Goal: Book appointment/travel/reservation

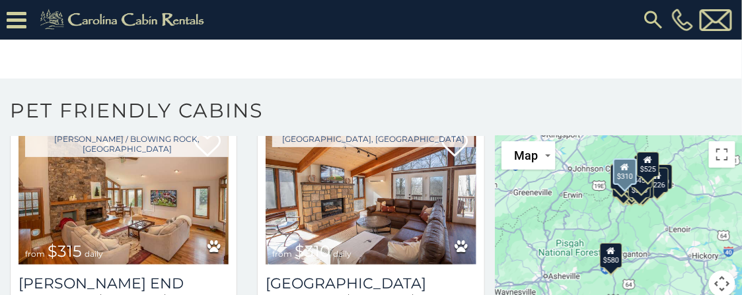
scroll to position [858, 0]
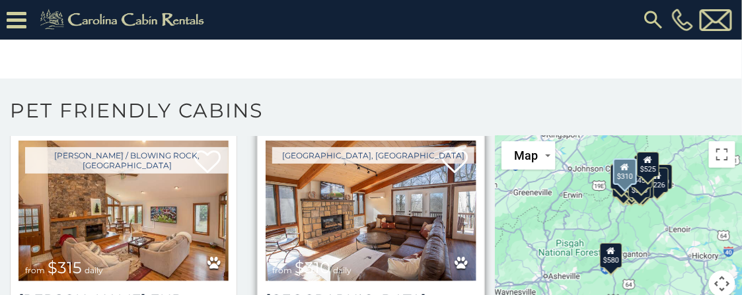
click at [396, 207] on img at bounding box center [370, 211] width 210 height 141
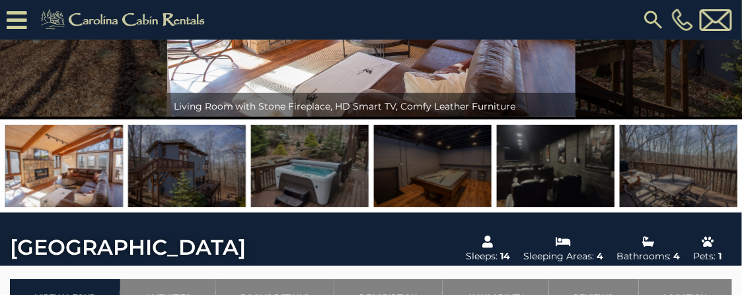
scroll to position [197, 0]
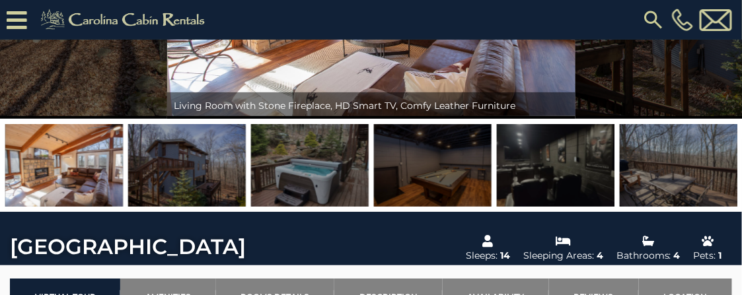
click at [310, 174] on img at bounding box center [310, 165] width 118 height 83
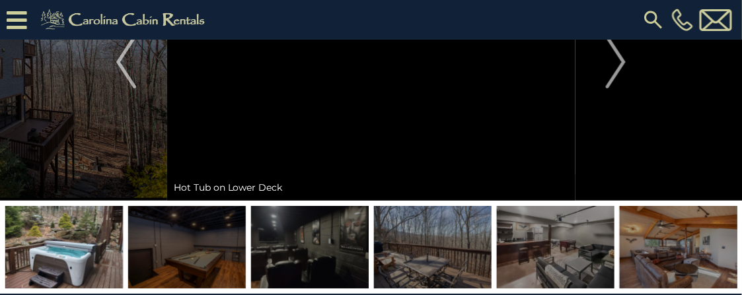
scroll to position [132, 0]
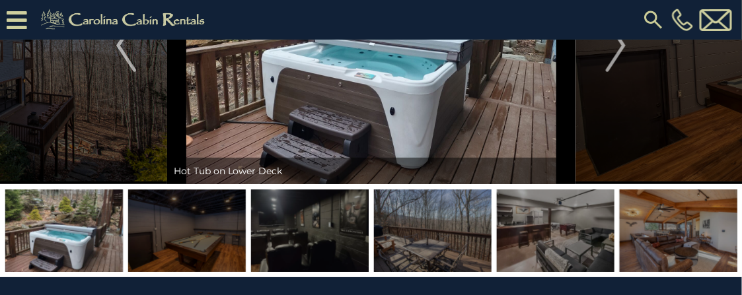
click at [542, 246] on img at bounding box center [556, 231] width 118 height 83
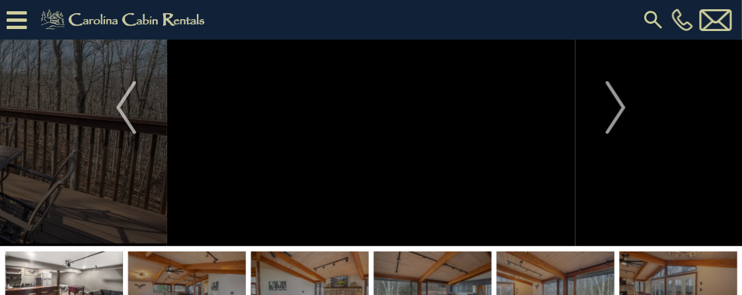
scroll to position [0, 0]
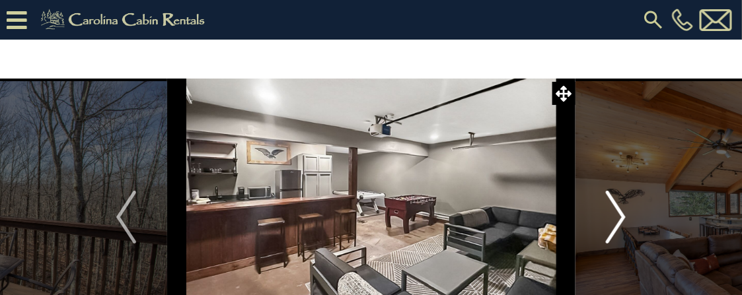
click at [619, 219] on img "Next" at bounding box center [615, 217] width 20 height 53
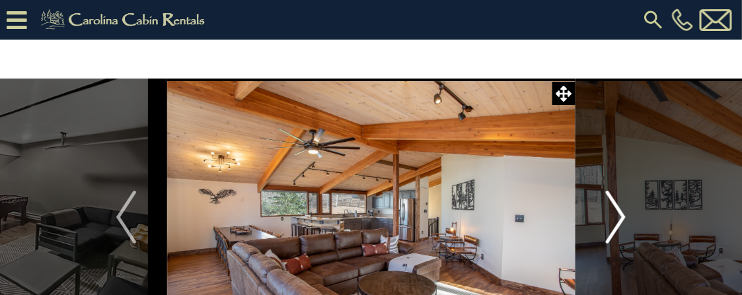
click at [619, 219] on img "Next" at bounding box center [615, 217] width 20 height 53
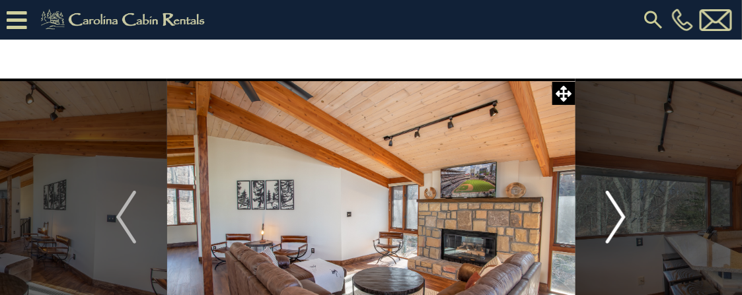
click at [619, 219] on img "Next" at bounding box center [615, 217] width 20 height 53
